Goal: Information Seeking & Learning: Learn about a topic

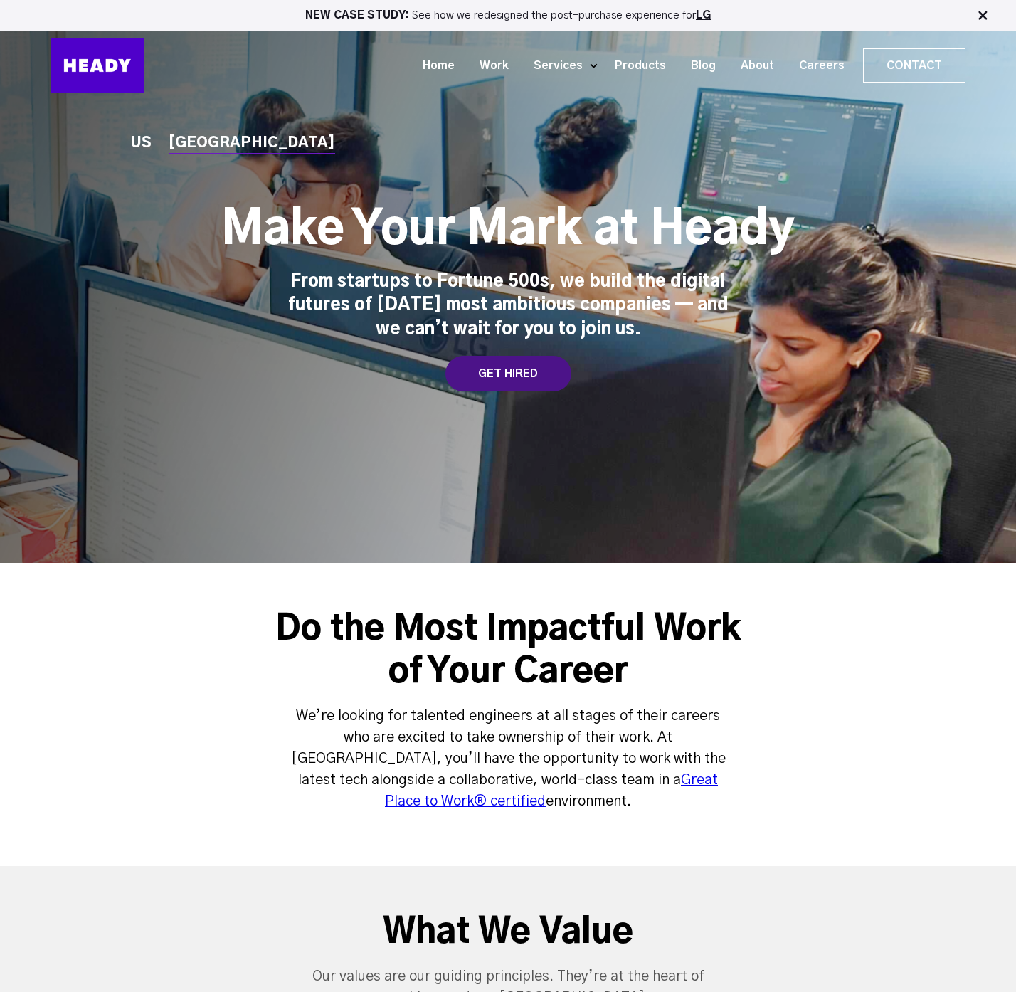
click at [499, 368] on div "GET HIRED" at bounding box center [509, 374] width 126 height 36
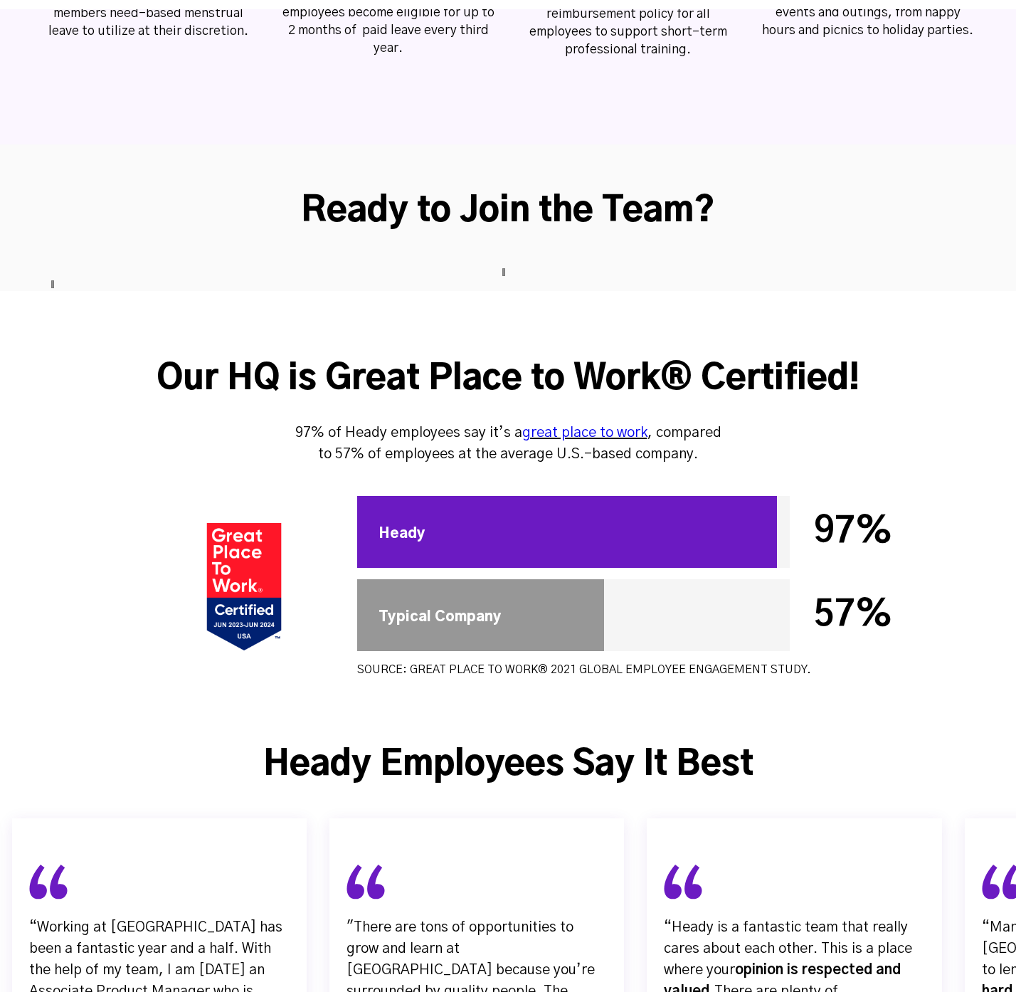
scroll to position [3876, 0]
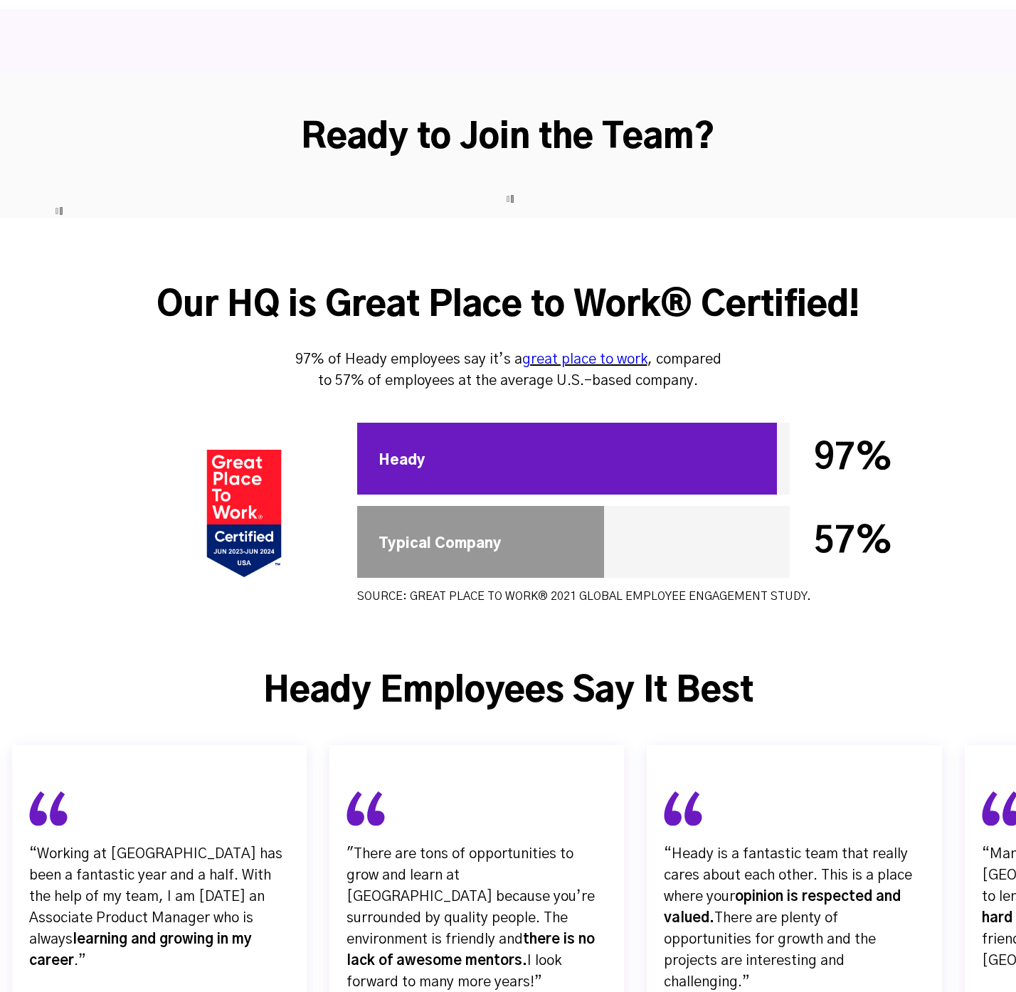
click at [428, 423] on div at bounding box center [567, 459] width 420 height 72
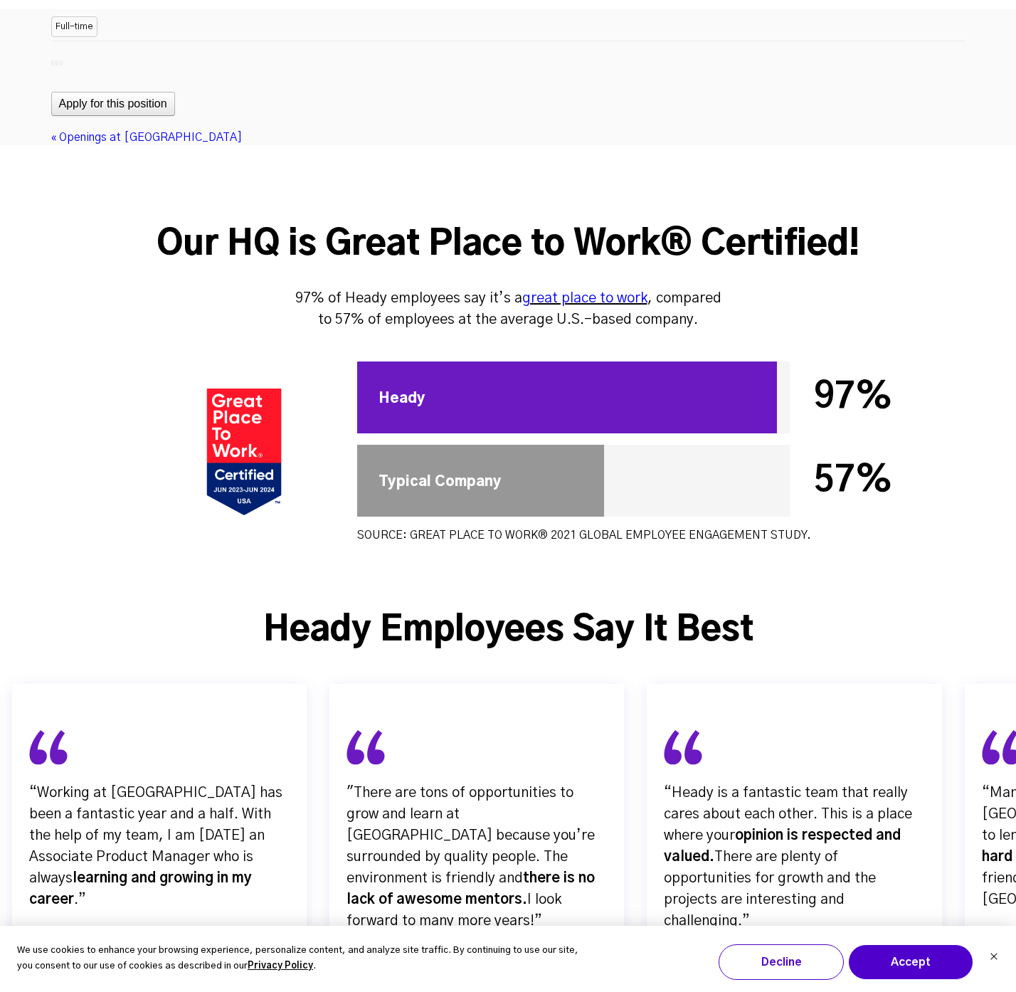
scroll to position [3964, 0]
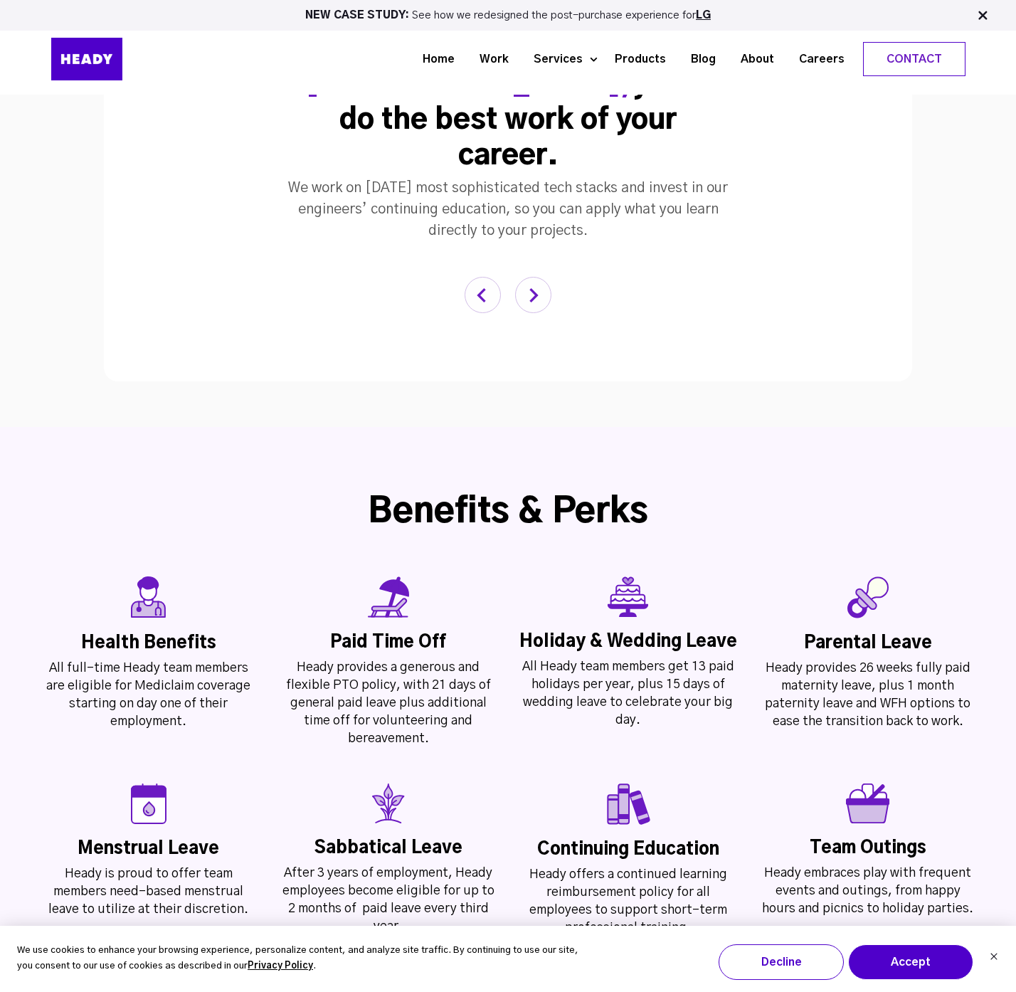
click at [439, 659] on div "Heady provides a generous and flexible PTO policy, with 21 days of general paid…" at bounding box center [388, 703] width 219 height 89
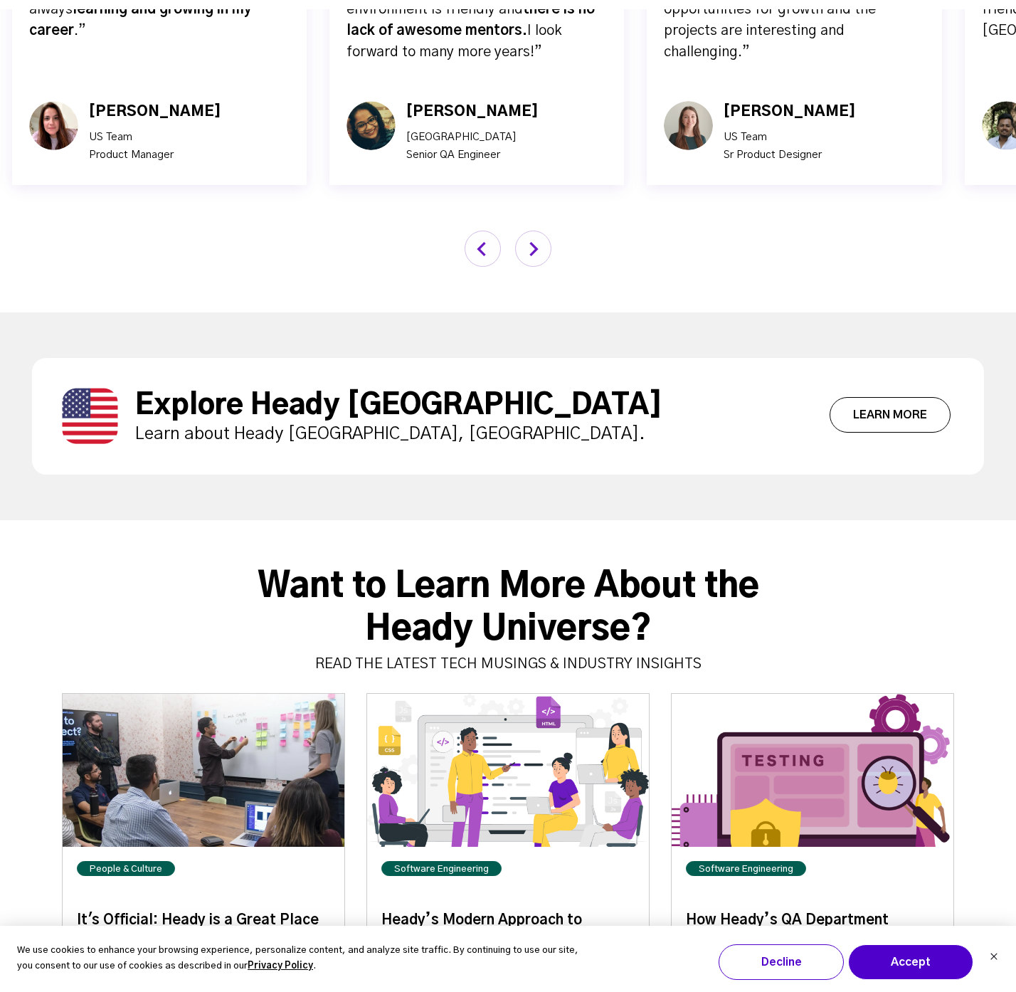
scroll to position [5198, 0]
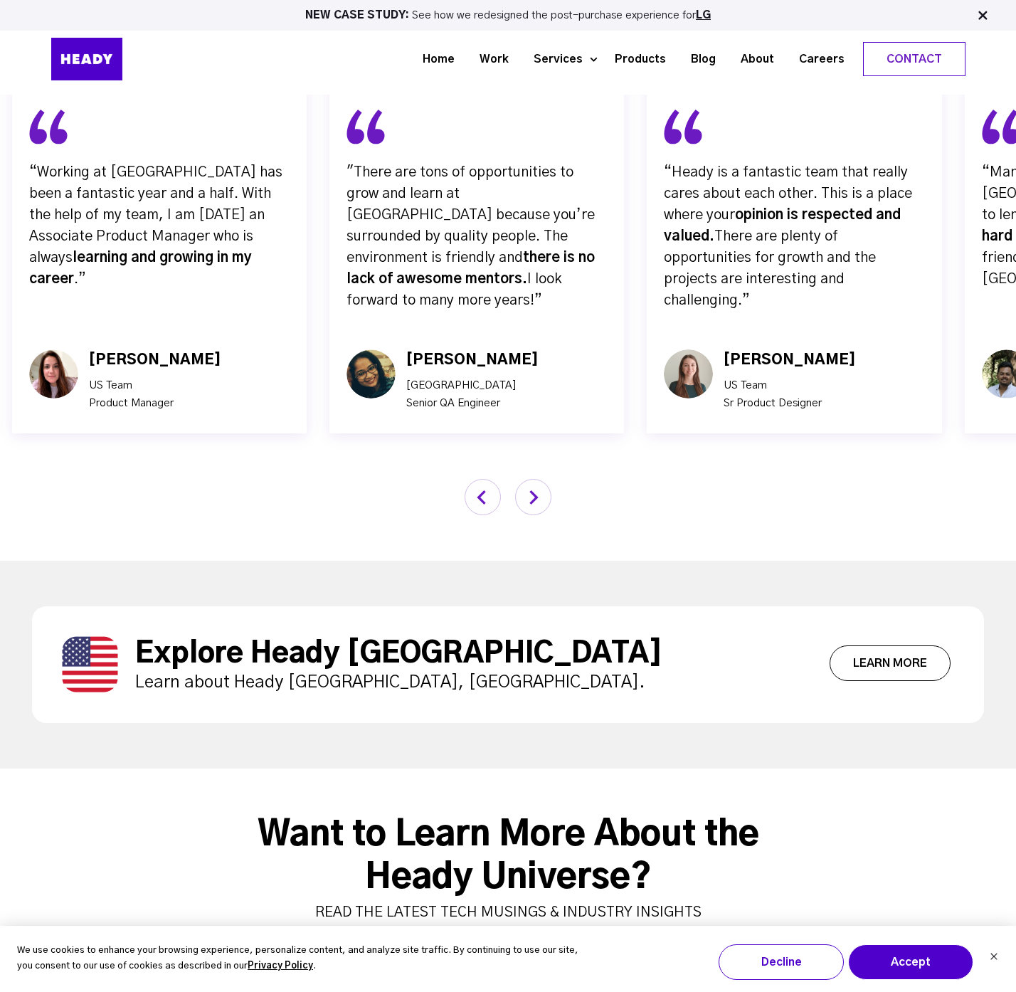
click at [903, 646] on link "Learn More" at bounding box center [890, 664] width 121 height 36
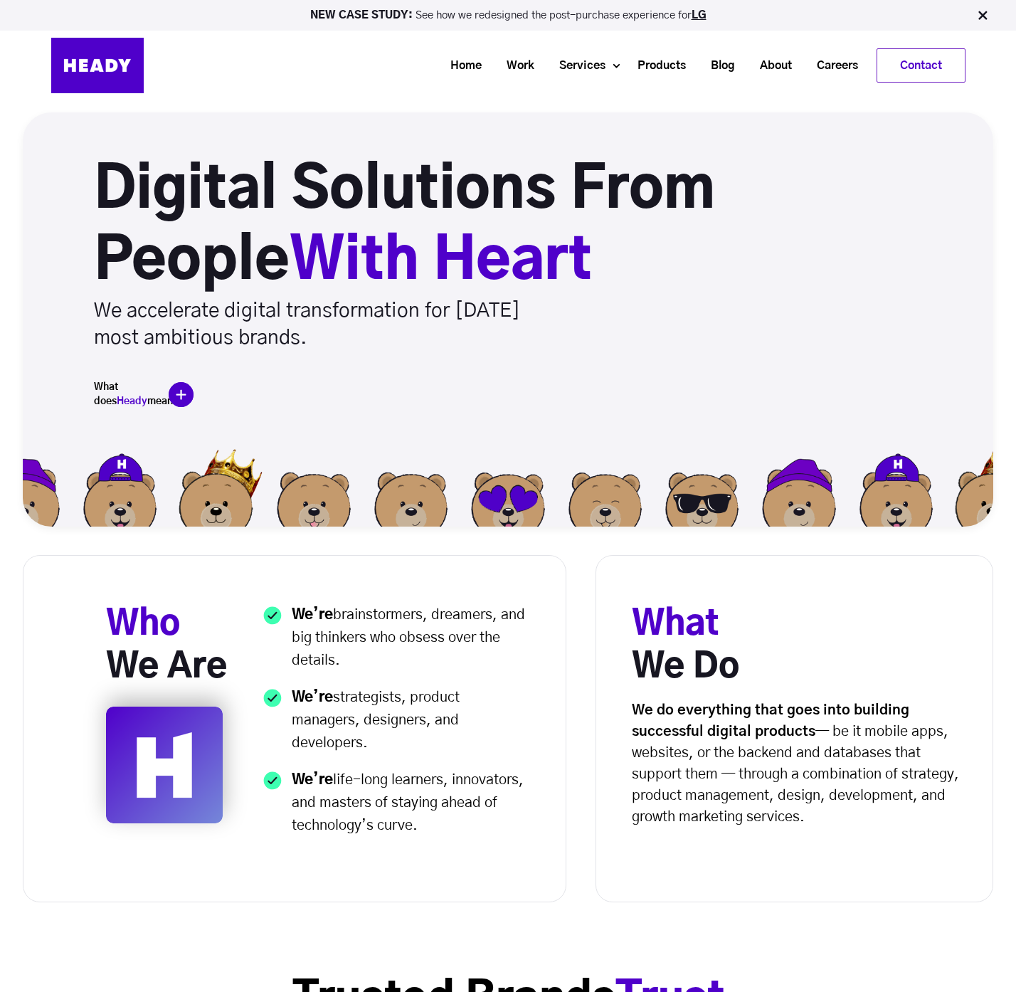
click at [186, 398] on img at bounding box center [181, 394] width 25 height 25
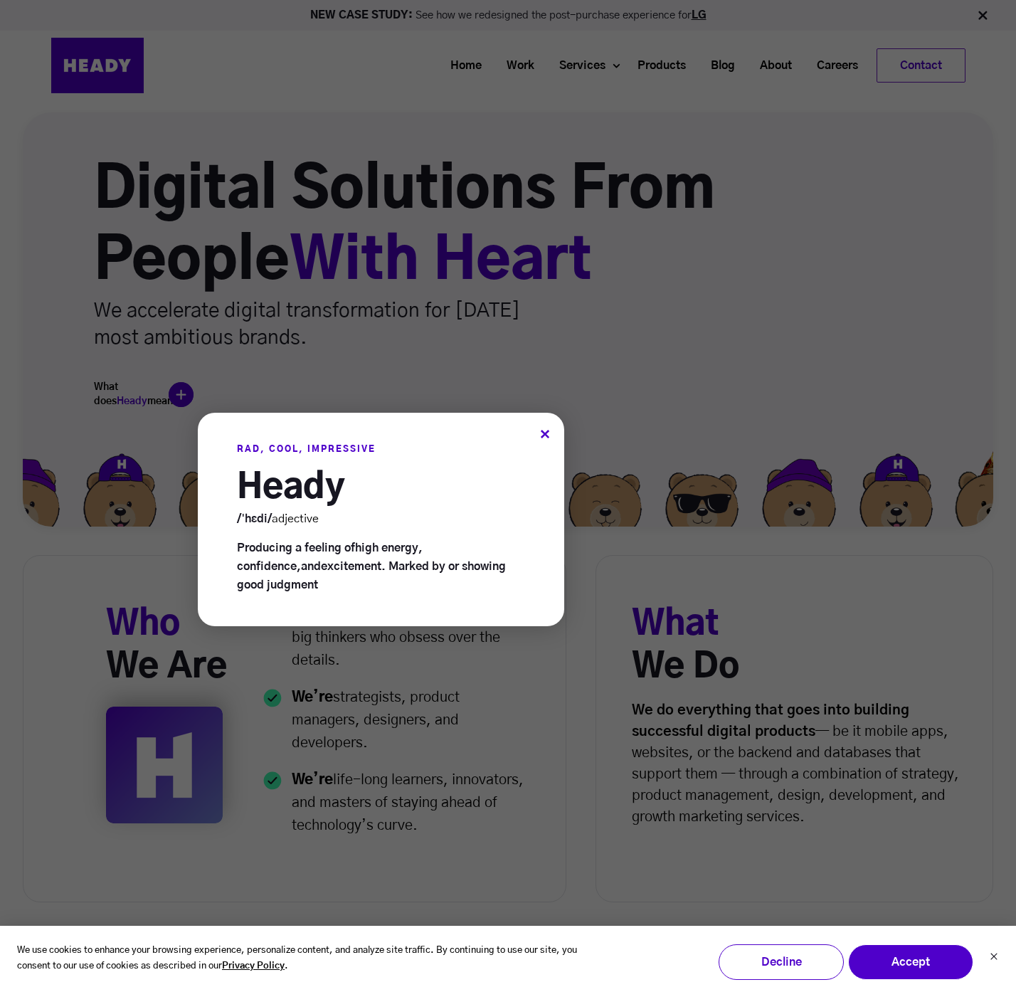
click at [543, 433] on div "×" at bounding box center [545, 436] width 10 height 15
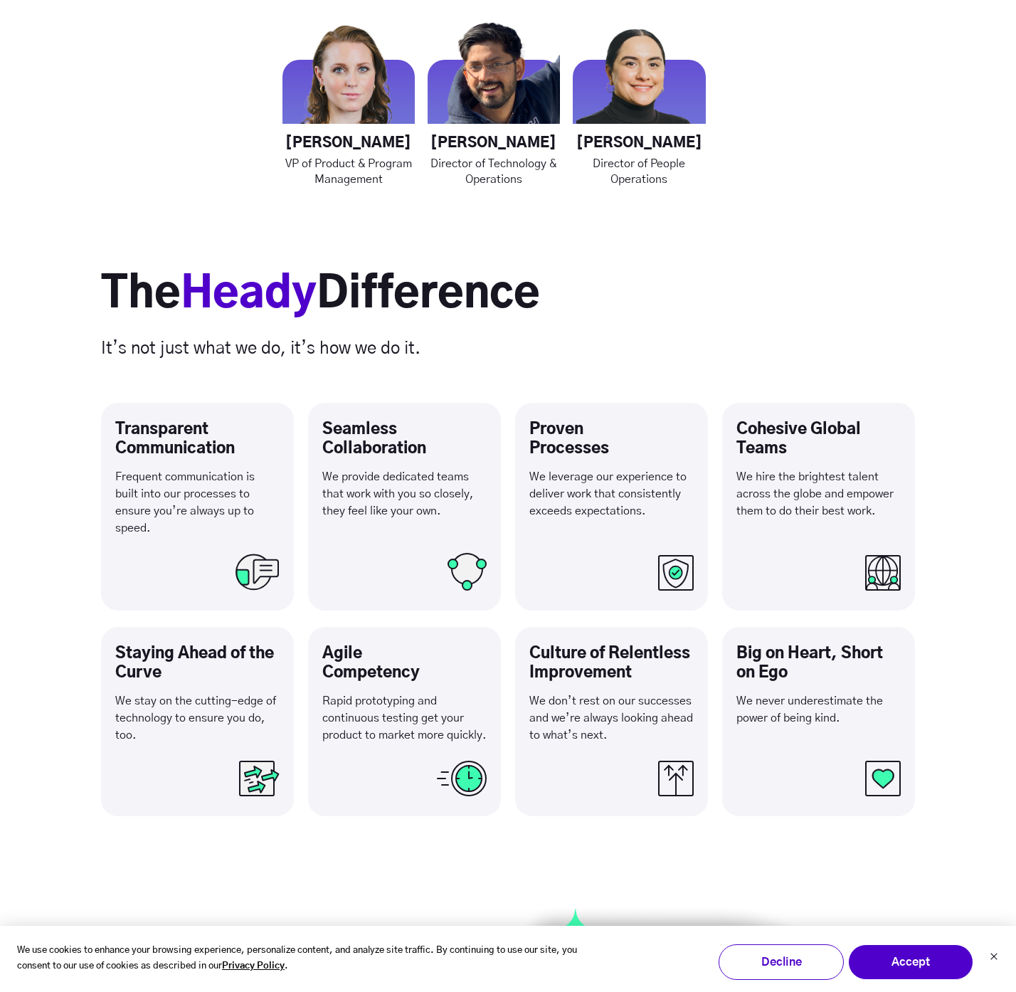
scroll to position [2474, 0]
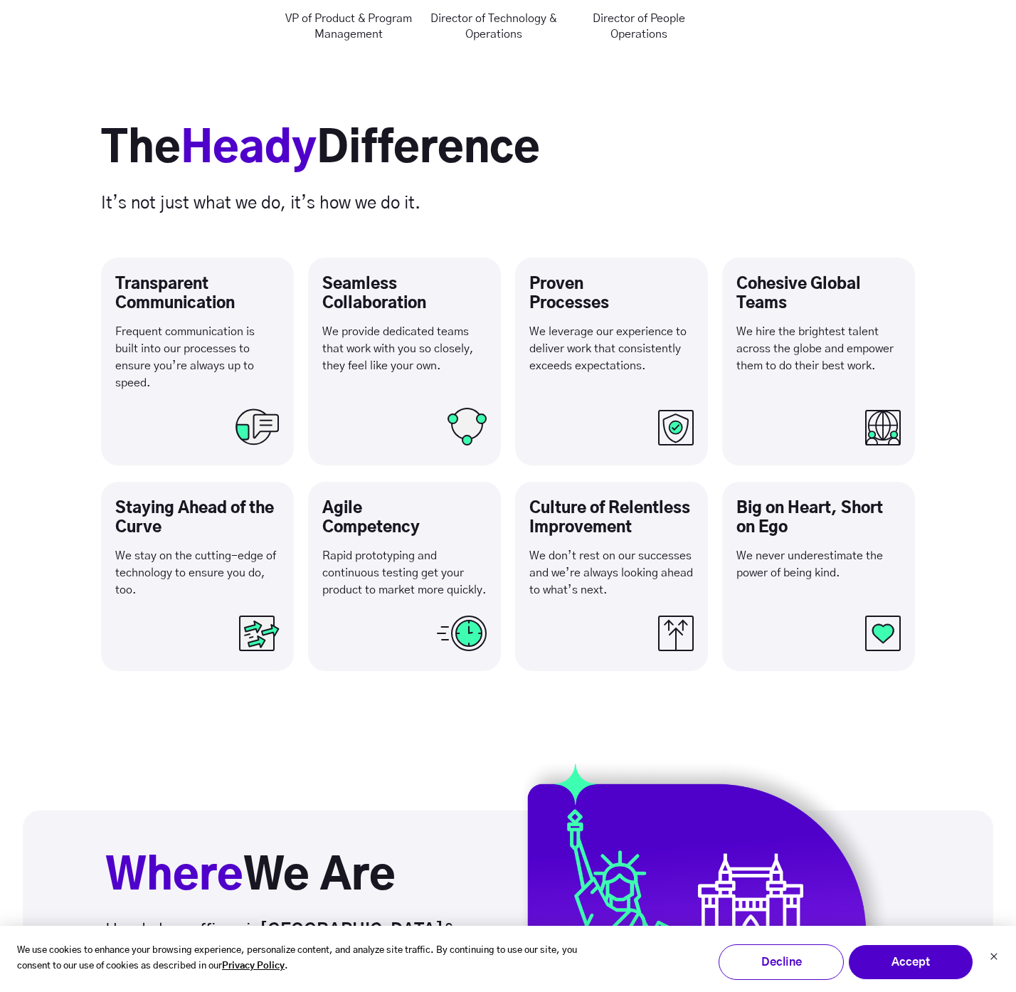
drag, startPoint x: 407, startPoint y: 398, endPoint x: 280, endPoint y: 394, distance: 126.8
click at [396, 398] on div "Seamless Collaboration We provide dedicated teams that work with you so closely…" at bounding box center [404, 362] width 193 height 208
click at [268, 393] on div "Transparent Communication Frequent communication is built into our processes to…" at bounding box center [197, 342] width 164 height 134
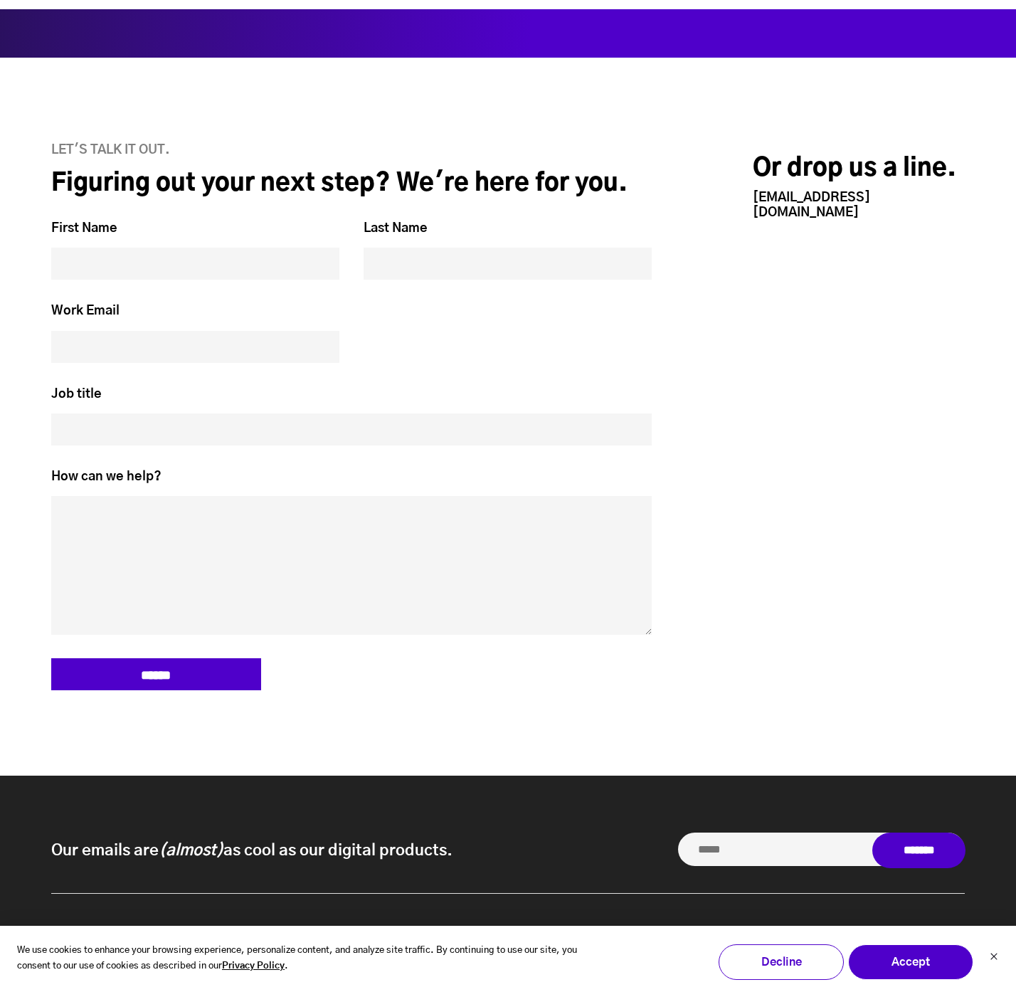
scroll to position [6331, 0]
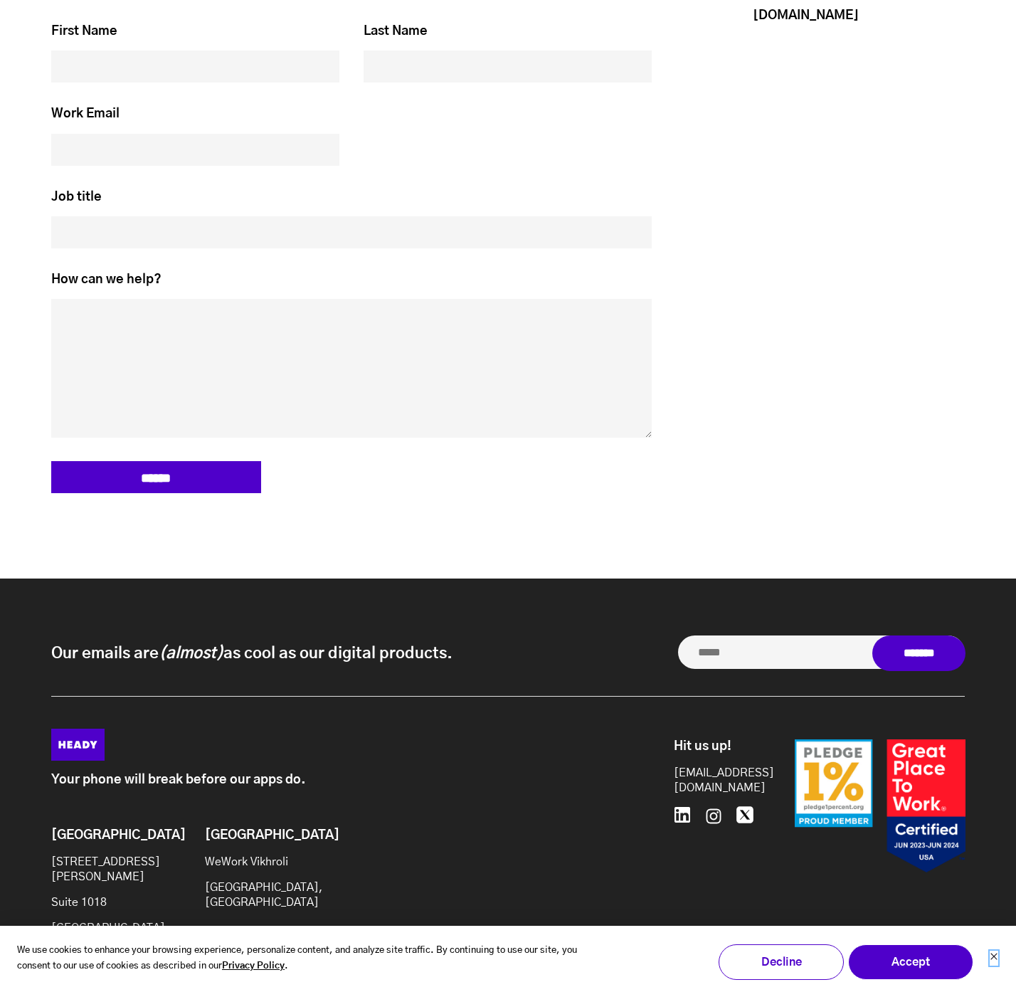
click at [995, 957] on icon "Dismiss cookie banner" at bounding box center [994, 956] width 9 height 9
